Goal: Navigation & Orientation: Find specific page/section

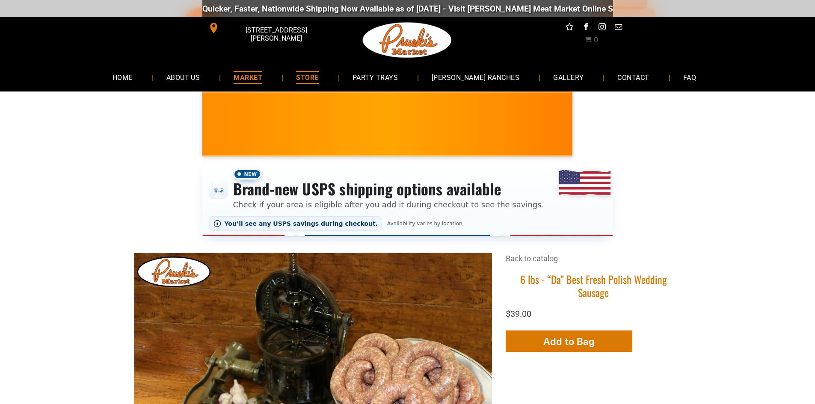
click at [262, 76] on span "MARKET" at bounding box center [248, 77] width 29 height 12
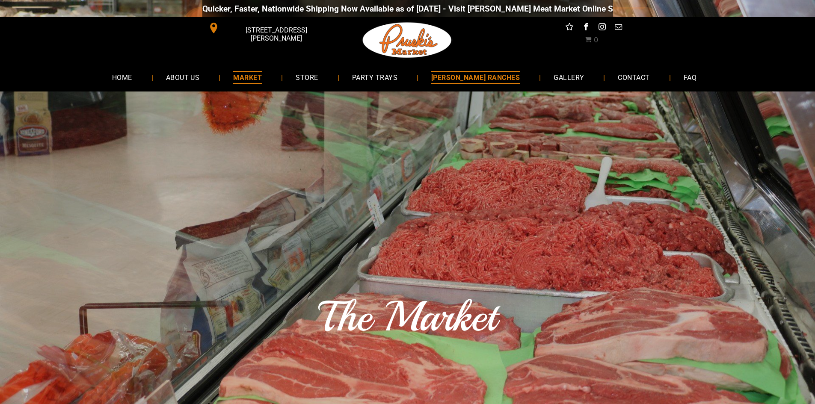
click at [492, 76] on span "[PERSON_NAME] RANCHES" at bounding box center [475, 77] width 89 height 12
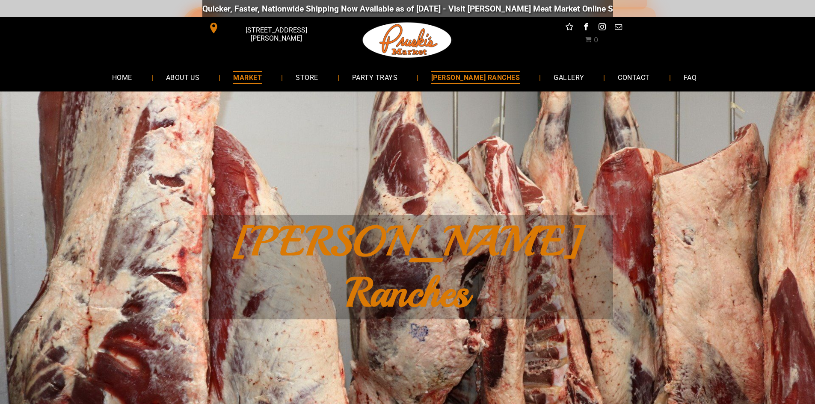
click at [262, 76] on span "MARKET" at bounding box center [247, 77] width 29 height 12
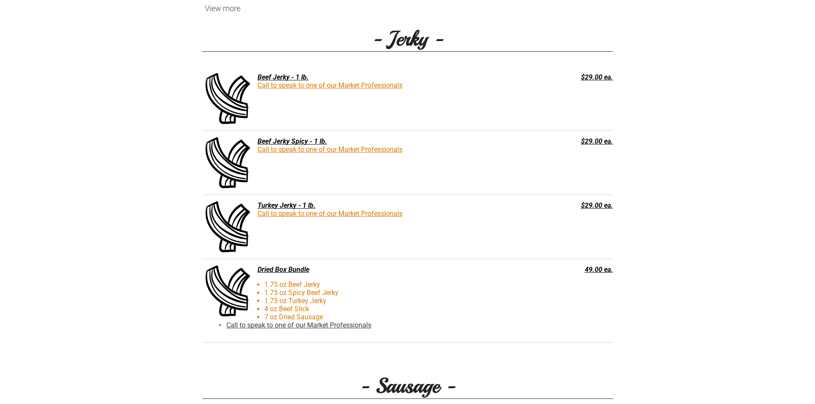
scroll to position [1155, 0]
